Goal: Navigation & Orientation: Find specific page/section

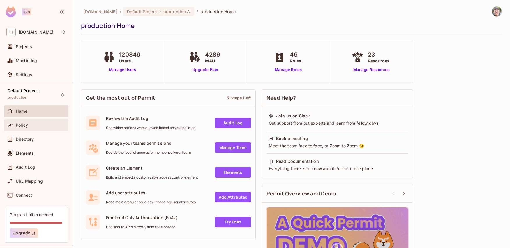
click at [26, 126] on span "Policy" at bounding box center [22, 125] width 12 height 5
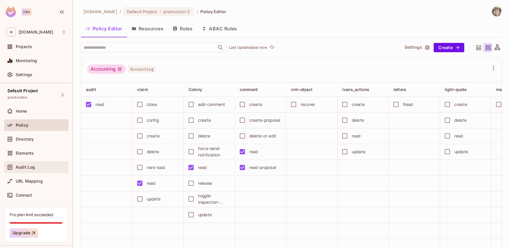
click at [32, 166] on span "Audit Log" at bounding box center [25, 167] width 19 height 5
